Goal: Information Seeking & Learning: Stay updated

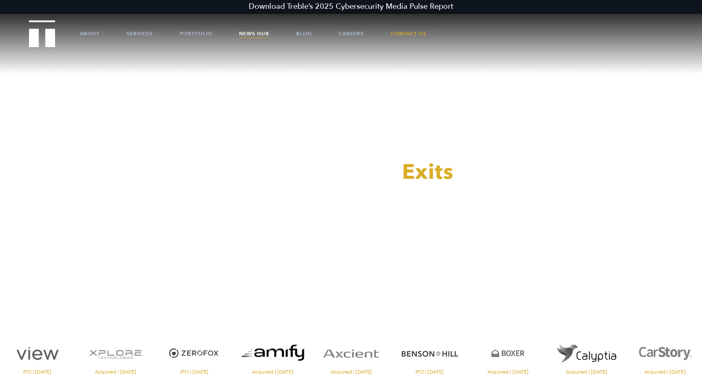
click at [257, 33] on link "News Hub" at bounding box center [254, 33] width 30 height 25
